Goal: Transaction & Acquisition: Book appointment/travel/reservation

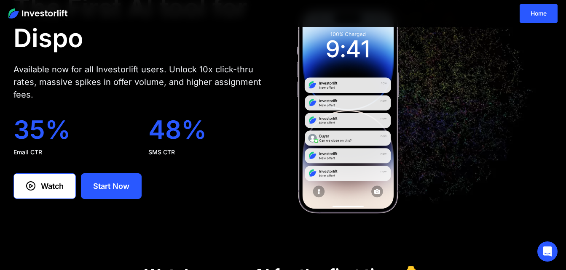
scroll to position [21, 0]
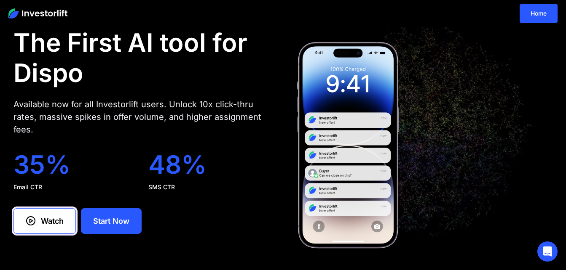
click at [40, 219] on link "Watch" at bounding box center [44, 222] width 62 height 26
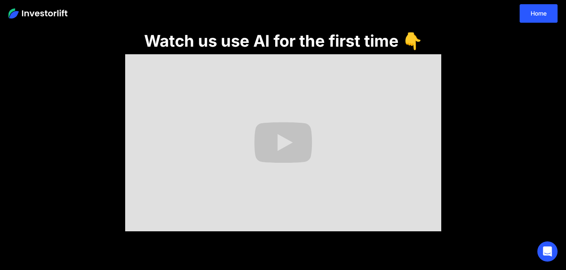
scroll to position [286, 0]
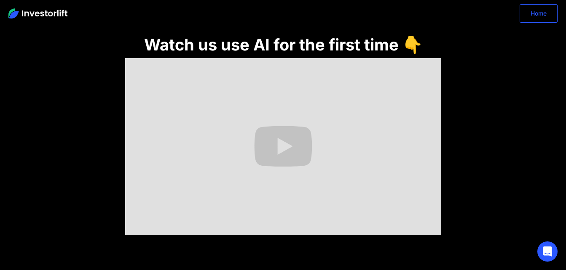
click at [536, 17] on link "Home" at bounding box center [538, 13] width 38 height 19
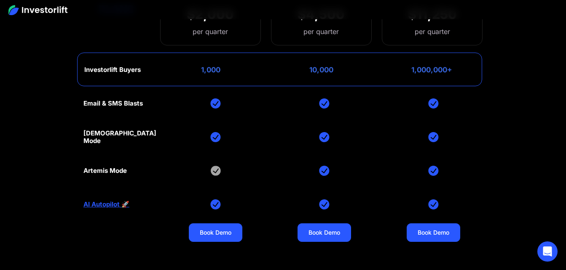
scroll to position [3338, 0]
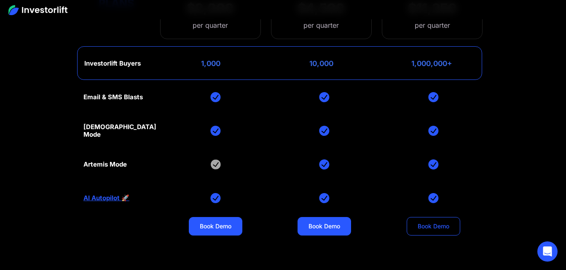
click at [447, 230] on link "Book Demo" at bounding box center [434, 226] width 54 height 19
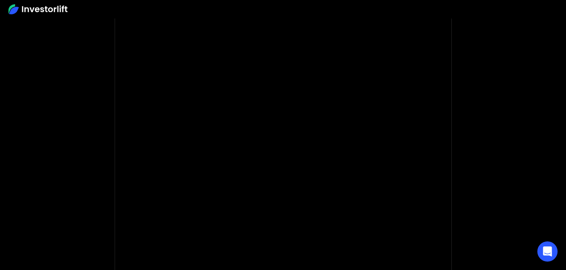
scroll to position [60, 0]
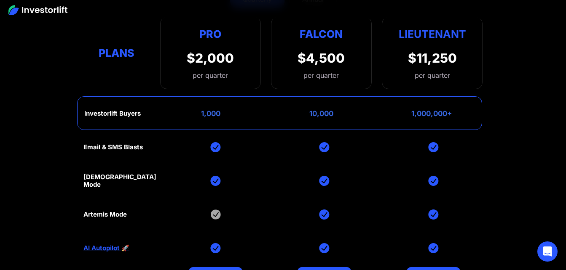
scroll to position [3301, 0]
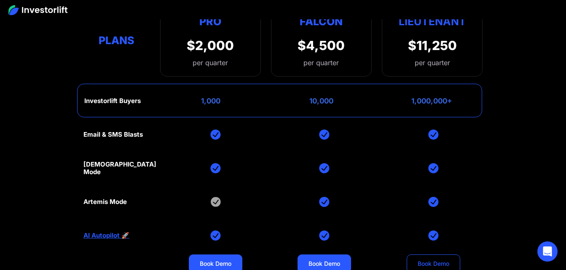
click at [427, 266] on link "Book Demo" at bounding box center [434, 264] width 54 height 19
click at [433, 263] on link "Book Demo" at bounding box center [434, 264] width 54 height 19
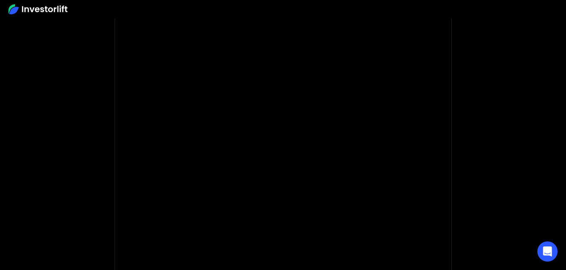
scroll to position [62, 0]
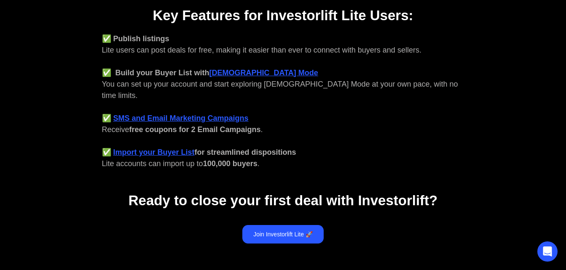
scroll to position [349, 0]
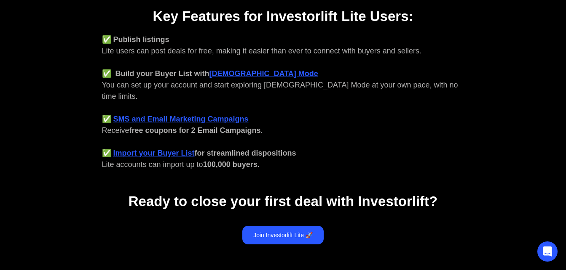
click at [179, 149] on strong "Import your Buyer List" at bounding box center [153, 153] width 81 height 8
